Goal: Entertainment & Leisure: Consume media (video, audio)

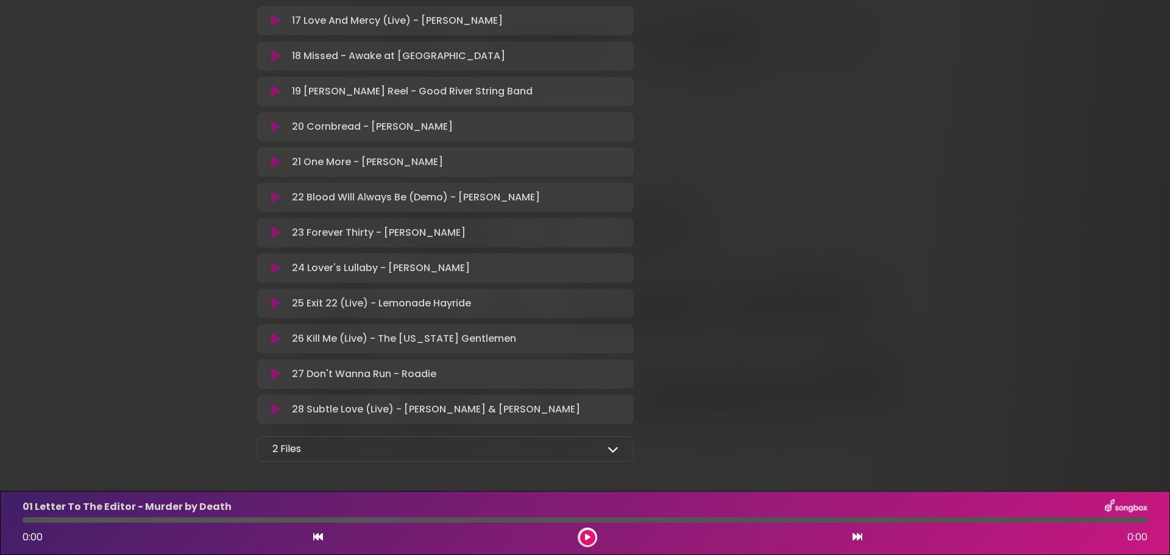
scroll to position [872, 0]
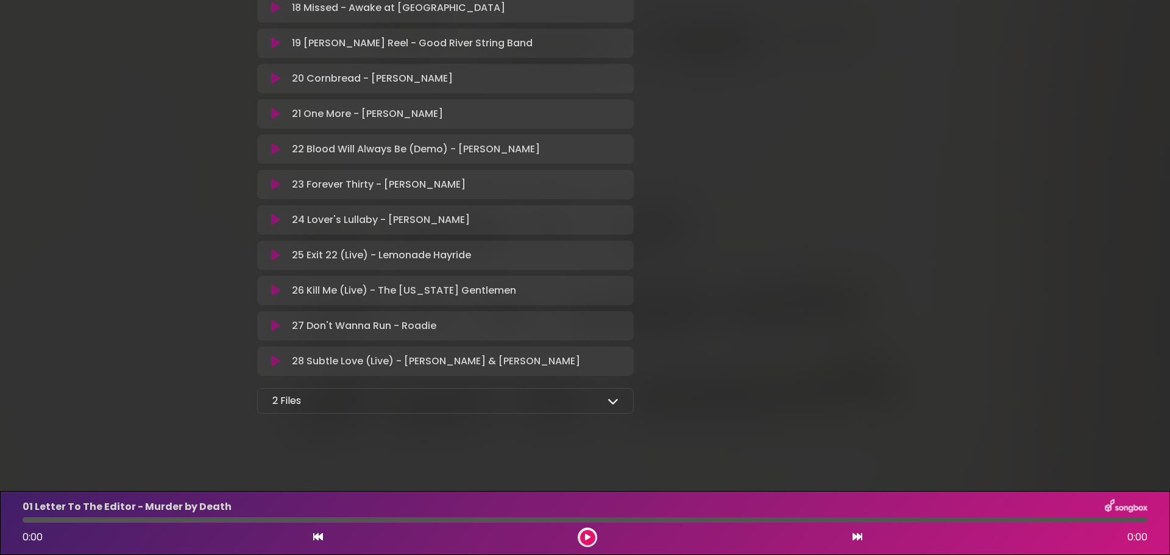
click at [588, 535] on icon at bounding box center [587, 537] width 5 height 7
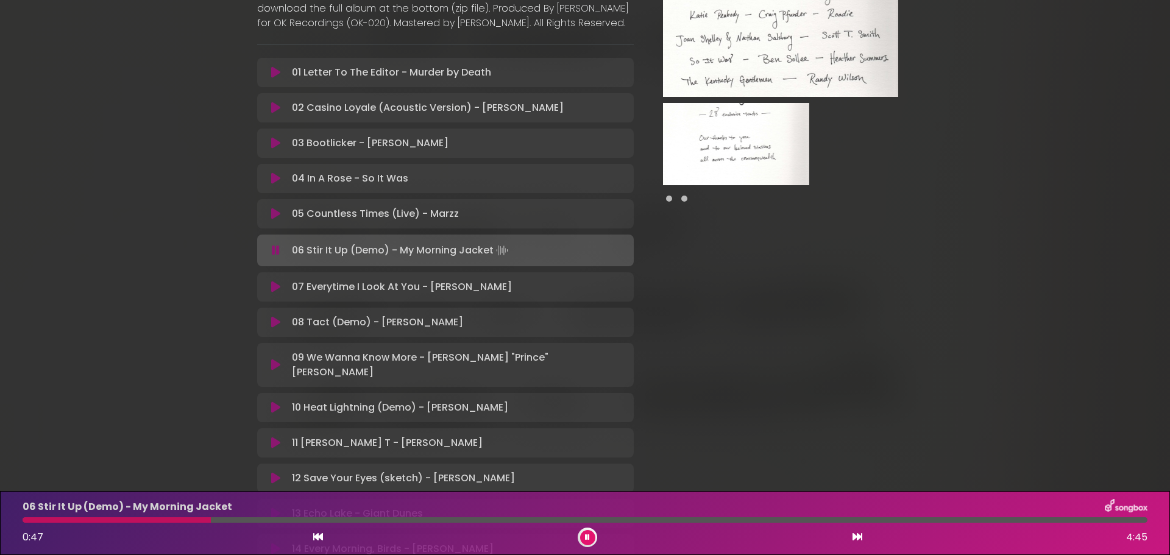
scroll to position [203, 0]
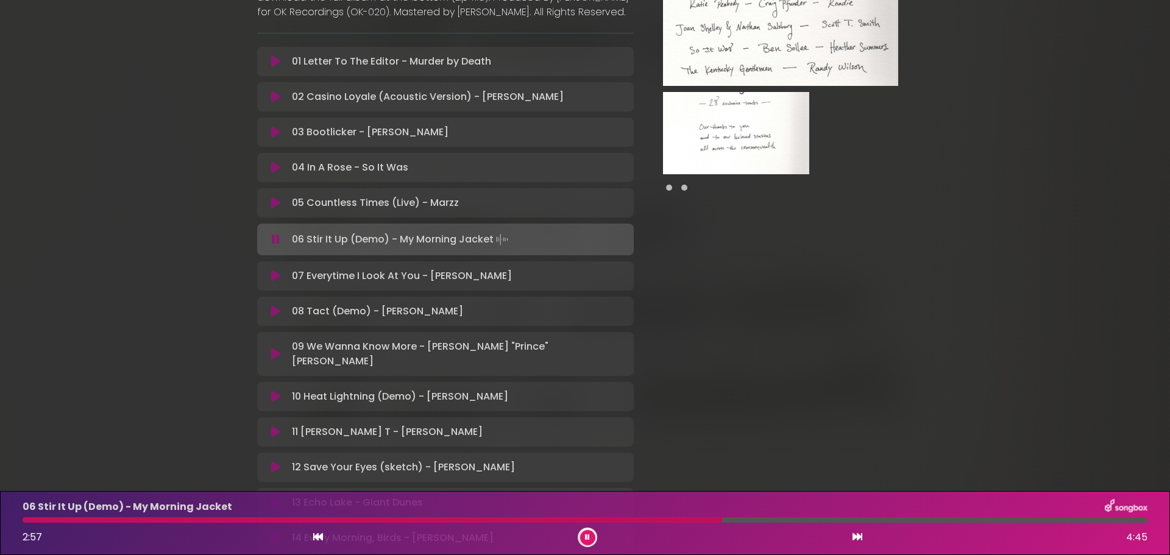
click at [191, 280] on div "[US_STATE] Artists for Public Media Louisville Public Media" at bounding box center [585, 459] width 805 height 1295
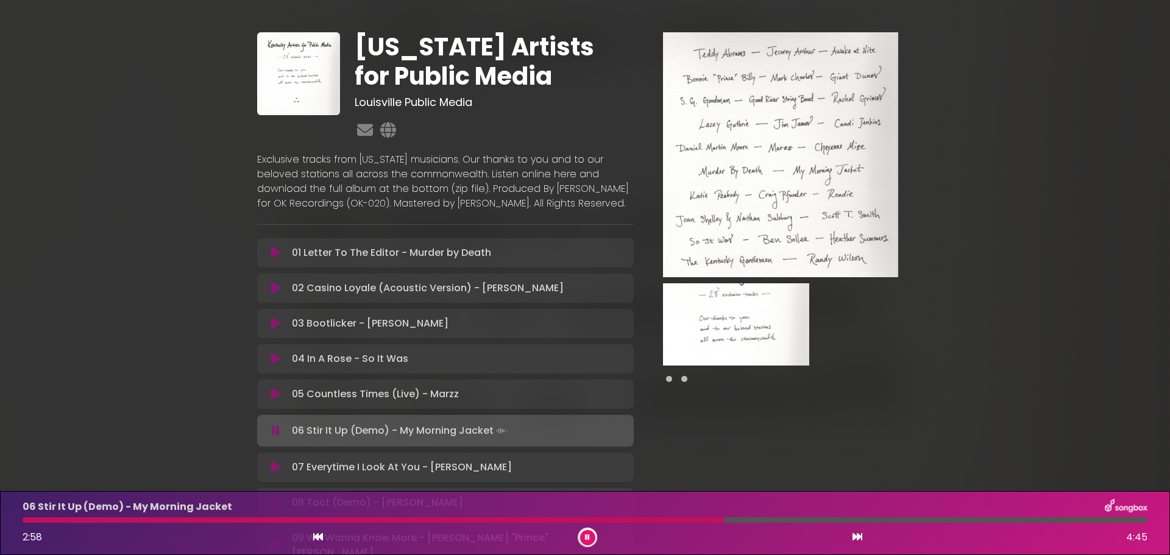
scroll to position [0, 0]
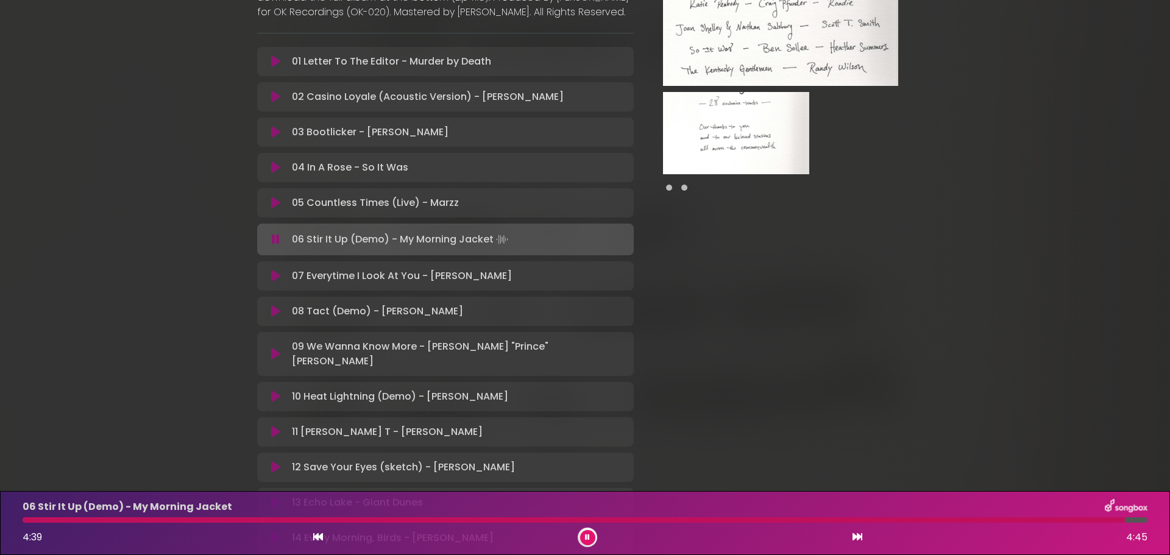
click at [26, 524] on div "06 Stir It Up (Demo) - My Morning Jacket 4:39 4:45" at bounding box center [585, 523] width 1140 height 48
click at [29, 519] on div at bounding box center [575, 520] width 1105 height 5
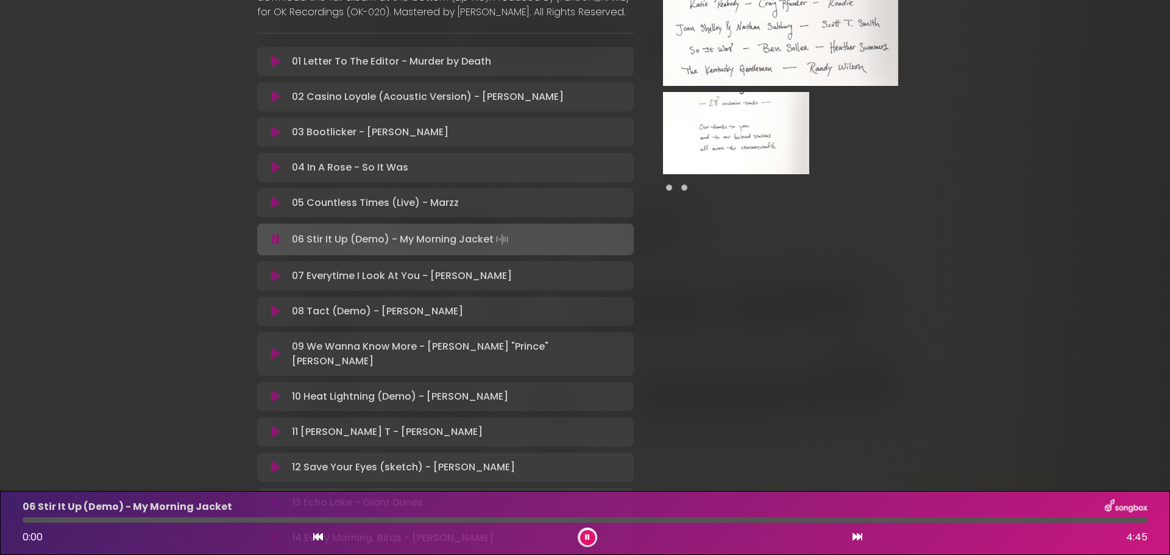
drag, startPoint x: 61, startPoint y: 521, endPoint x: 3, endPoint y: 519, distance: 57.9
click at [3, 519] on div "06 Stir It Up (Demo) - My Morning Jacket 0:00 4:45" at bounding box center [585, 523] width 1170 height 64
click at [583, 539] on button at bounding box center [587, 537] width 15 height 15
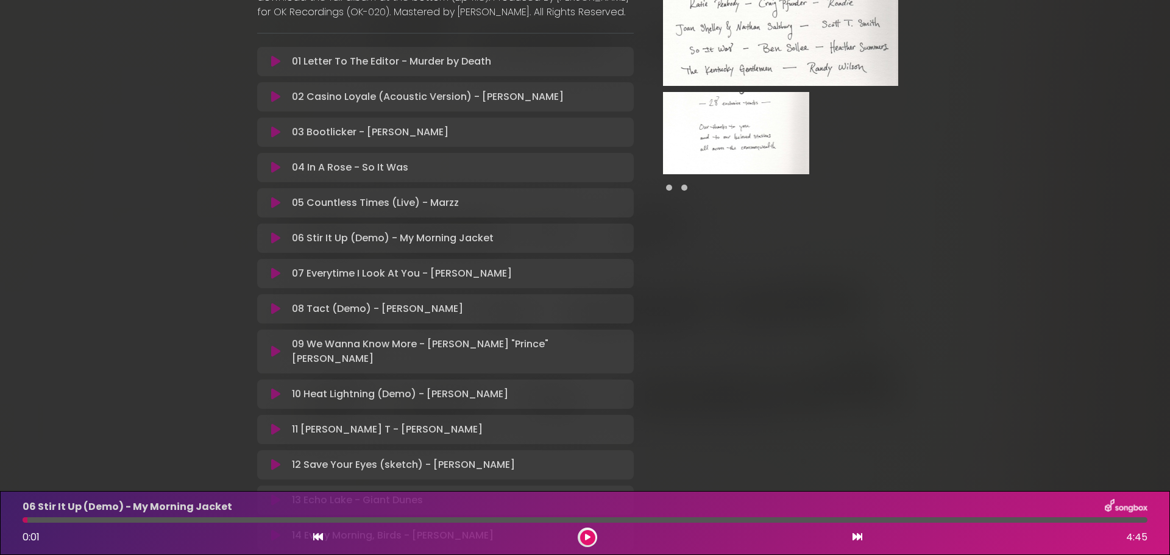
click at [594, 536] on button at bounding box center [587, 537] width 15 height 15
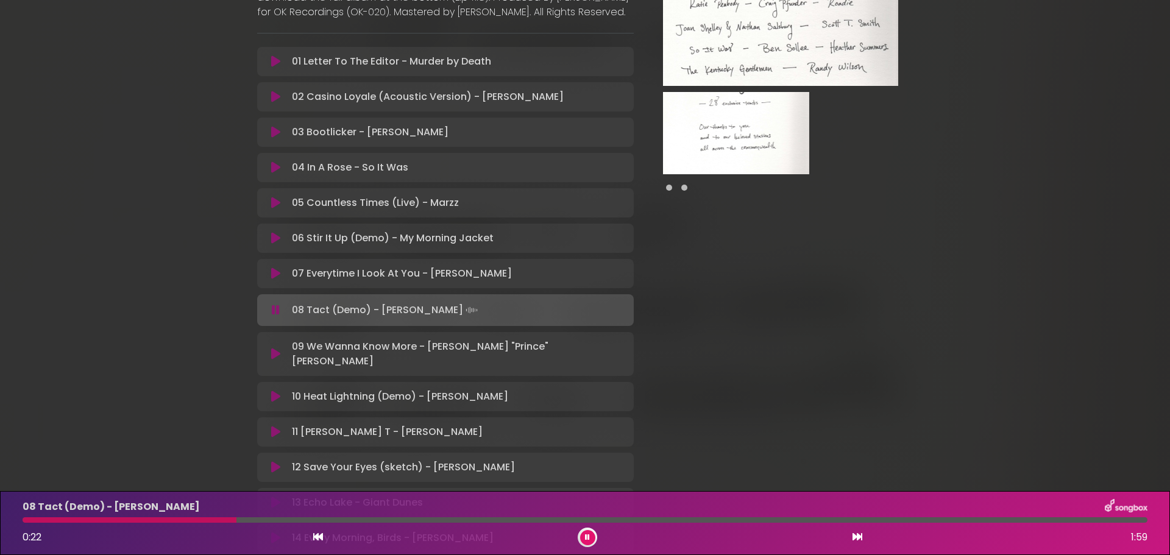
click at [585, 535] on icon at bounding box center [587, 537] width 5 height 7
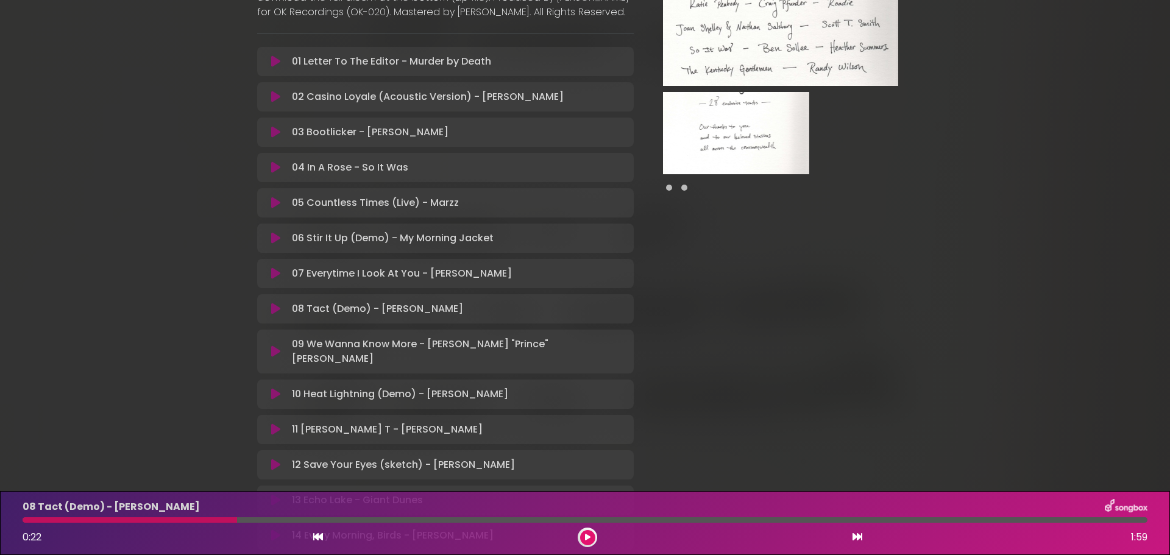
click at [593, 538] on button at bounding box center [587, 537] width 15 height 15
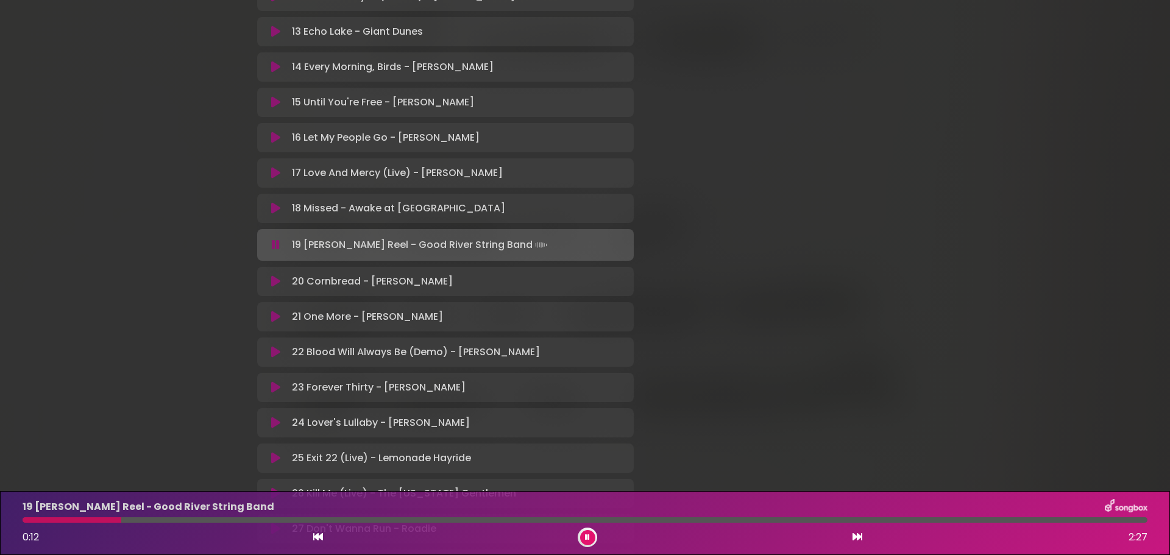
scroll to position [875, 0]
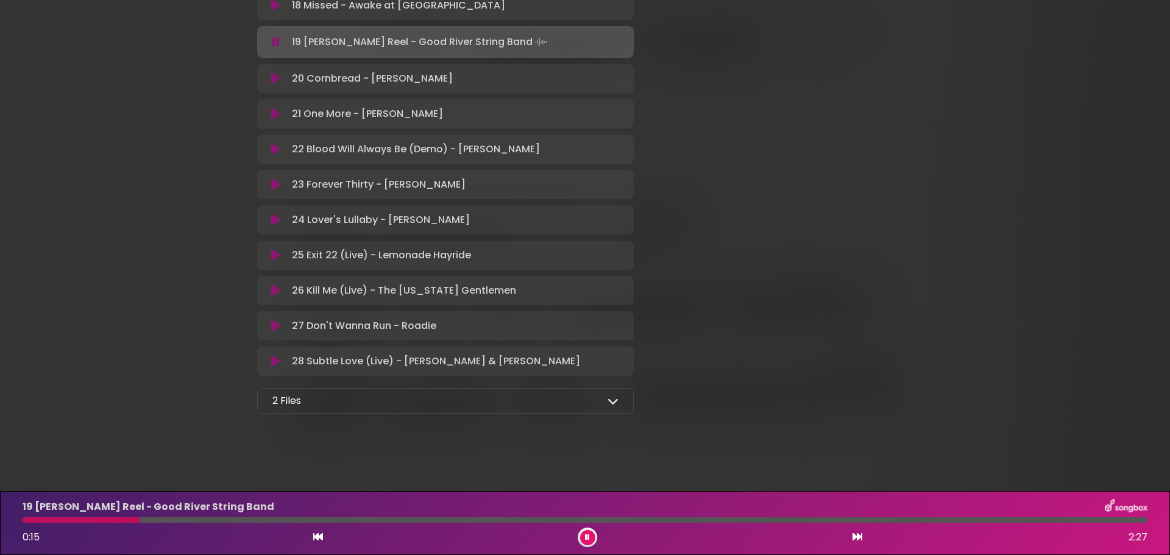
click at [589, 538] on icon at bounding box center [587, 537] width 5 height 7
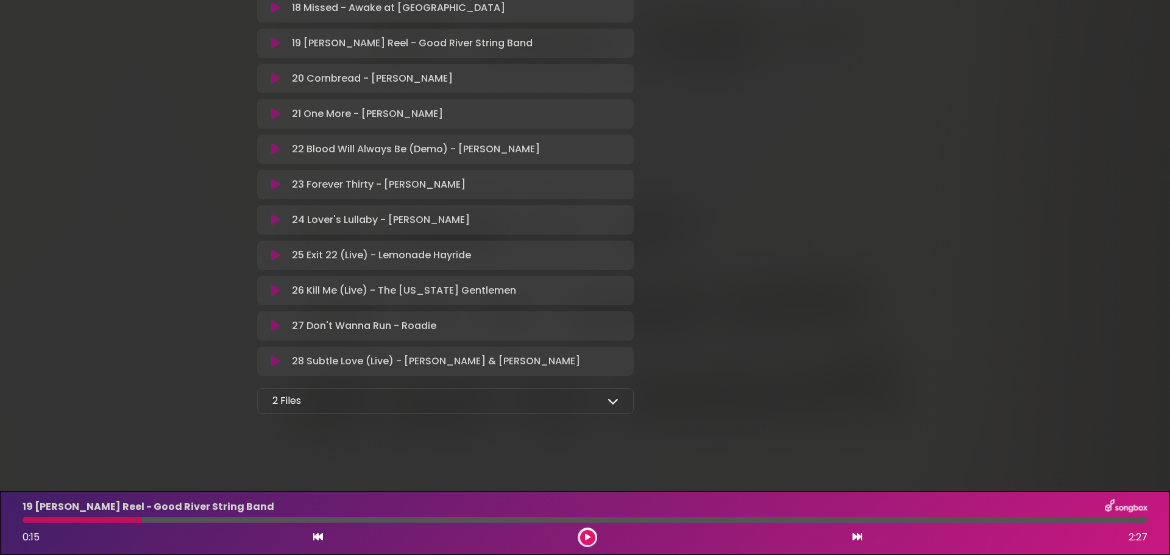
scroll to position [872, 0]
